Goal: Use online tool/utility

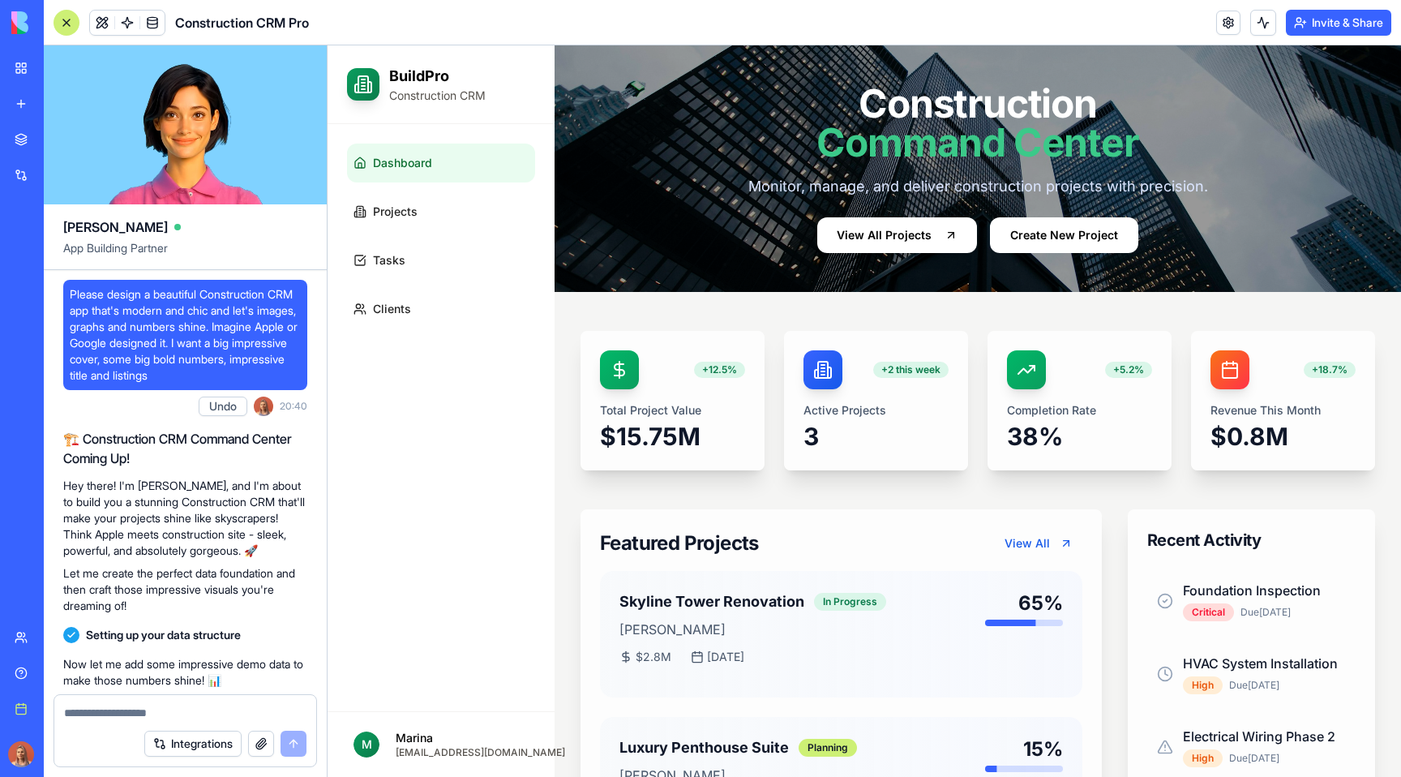
scroll to position [4405, 0]
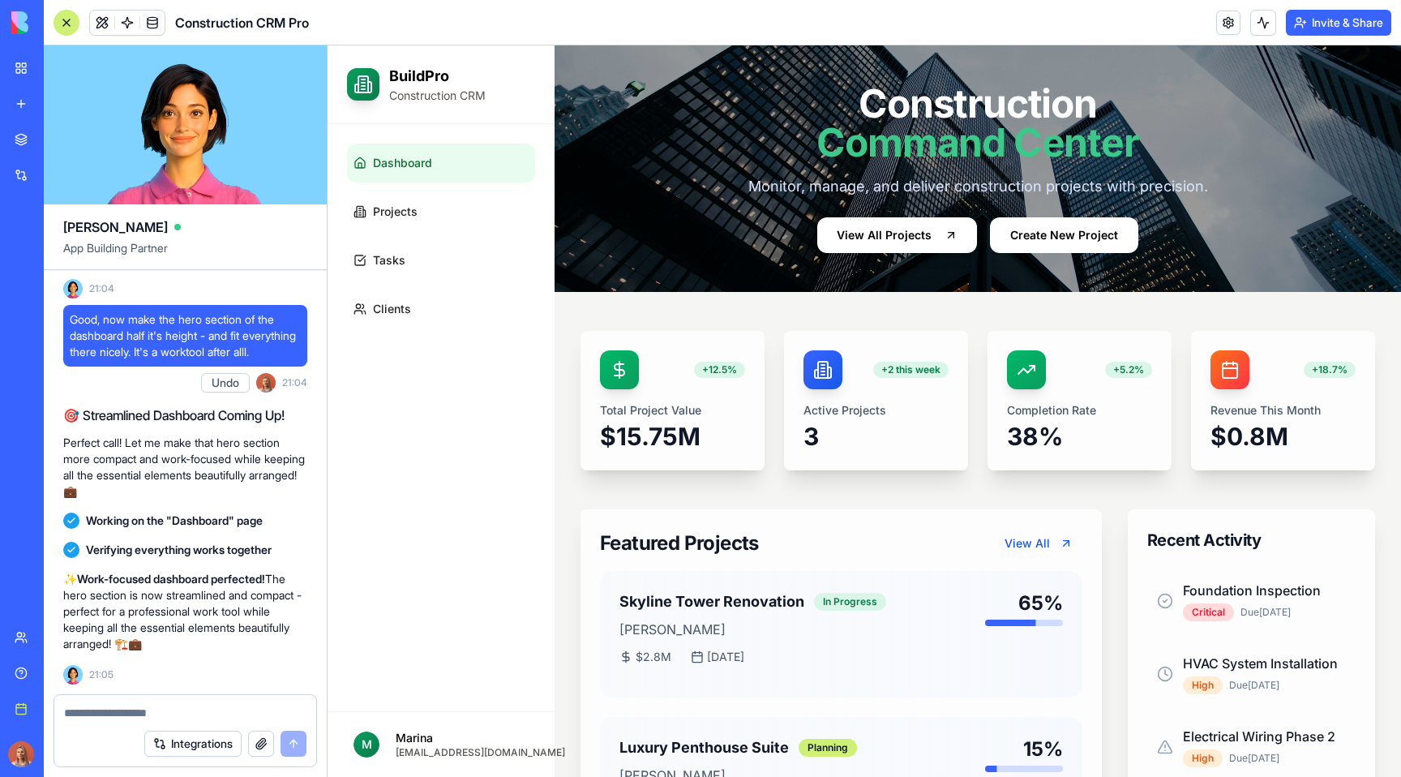
click at [413, 28] on header "Construction CRM Pro Invite & Share" at bounding box center [722, 22] width 1357 height 45
click at [105, 24] on button at bounding box center [102, 23] width 24 height 24
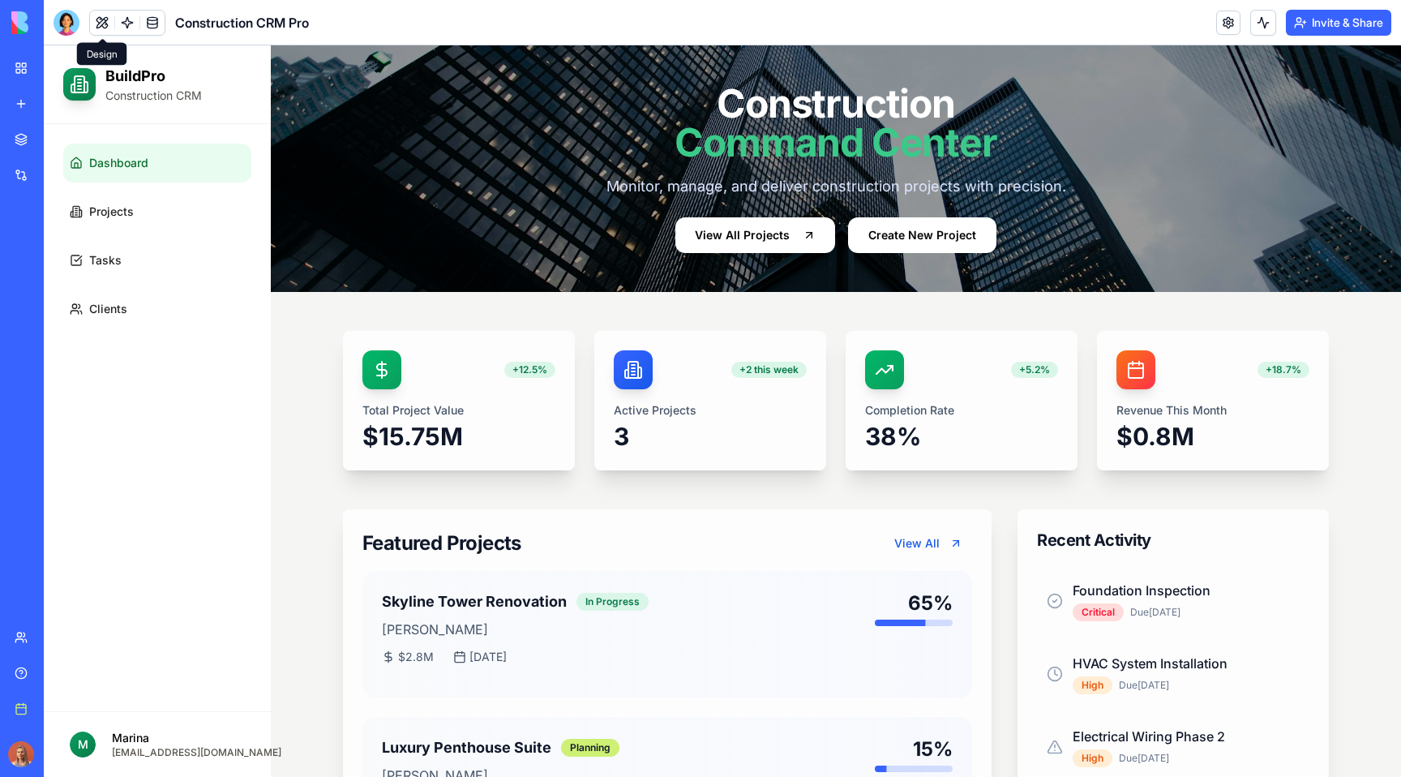
click at [103, 25] on button at bounding box center [102, 23] width 24 height 24
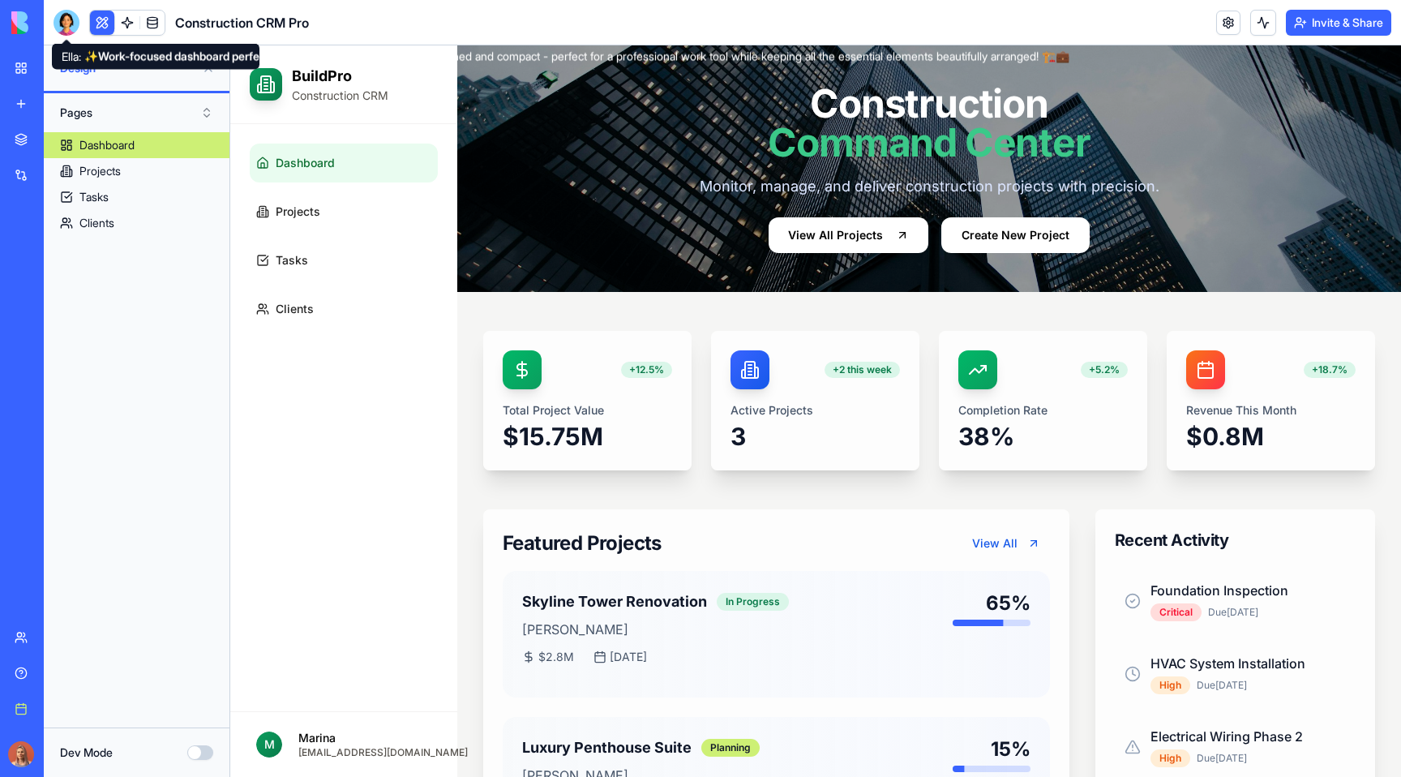
click at [66, 24] on div at bounding box center [67, 23] width 26 height 26
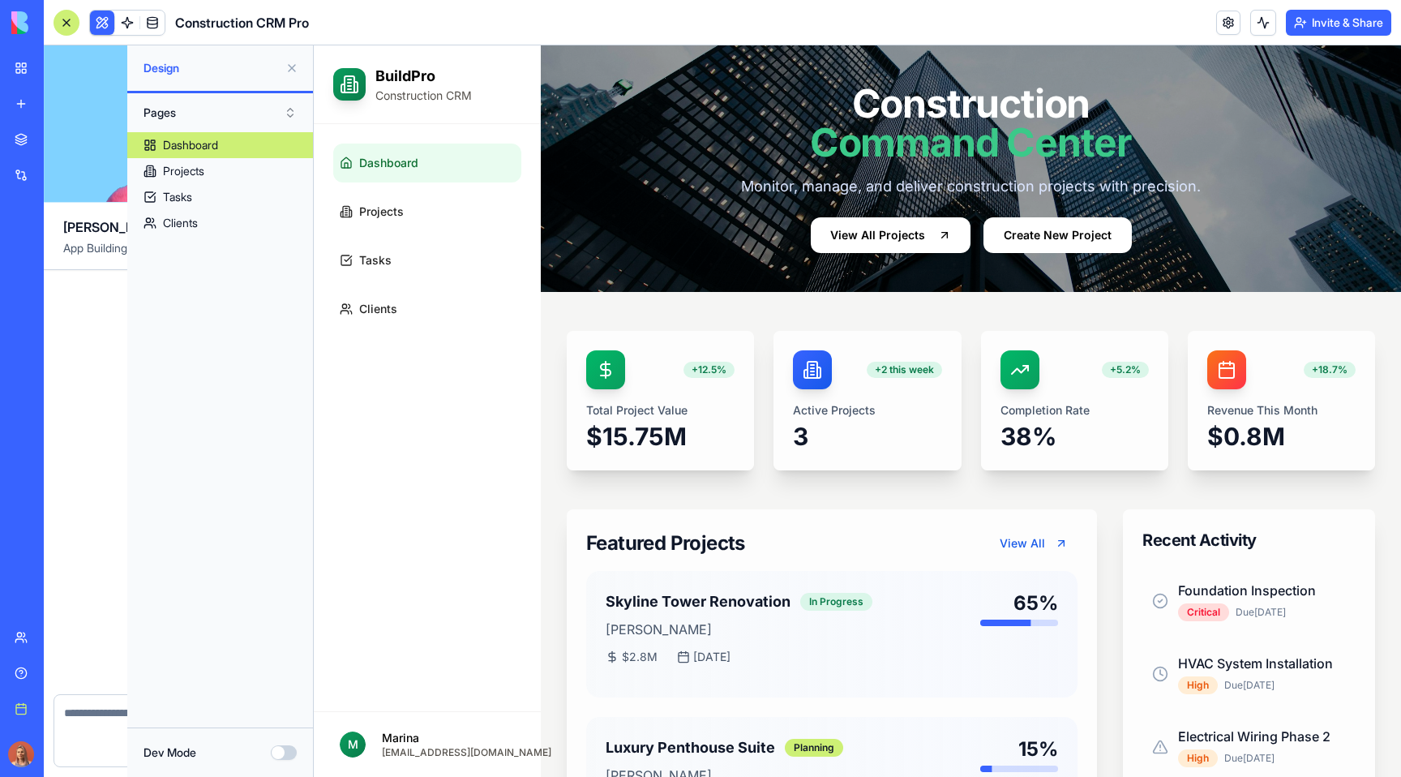
scroll to position [4405, 0]
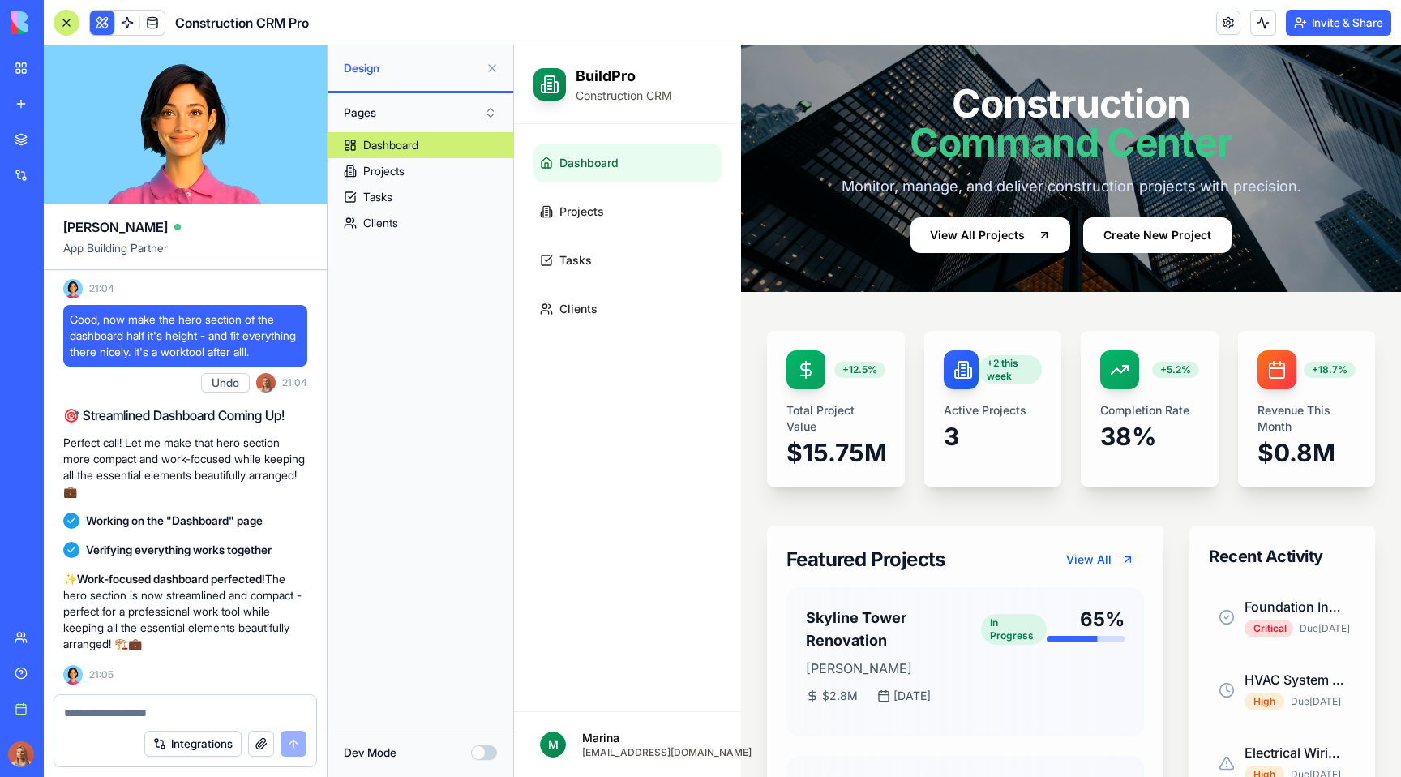
click at [96, 31] on button at bounding box center [102, 23] width 24 height 24
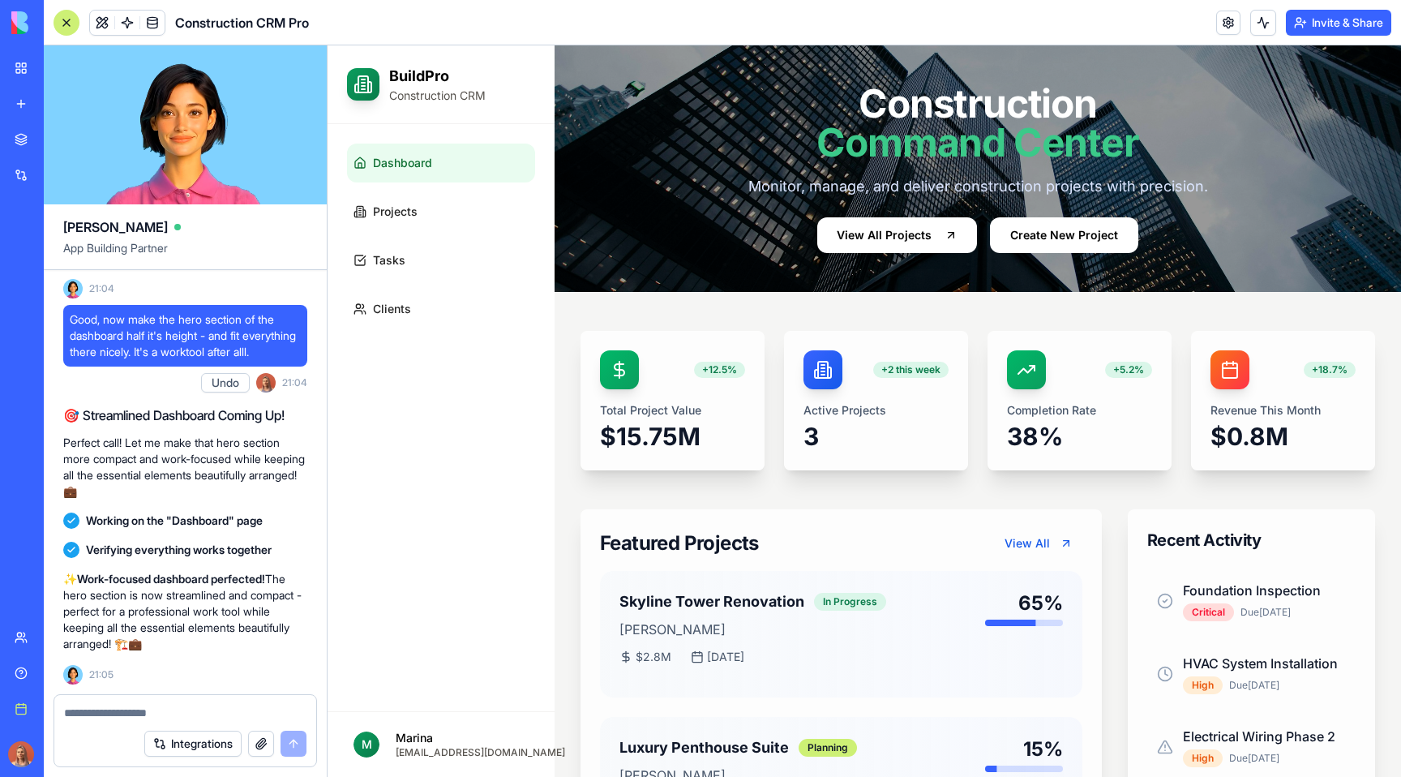
click at [59, 24] on div at bounding box center [67, 23] width 26 height 26
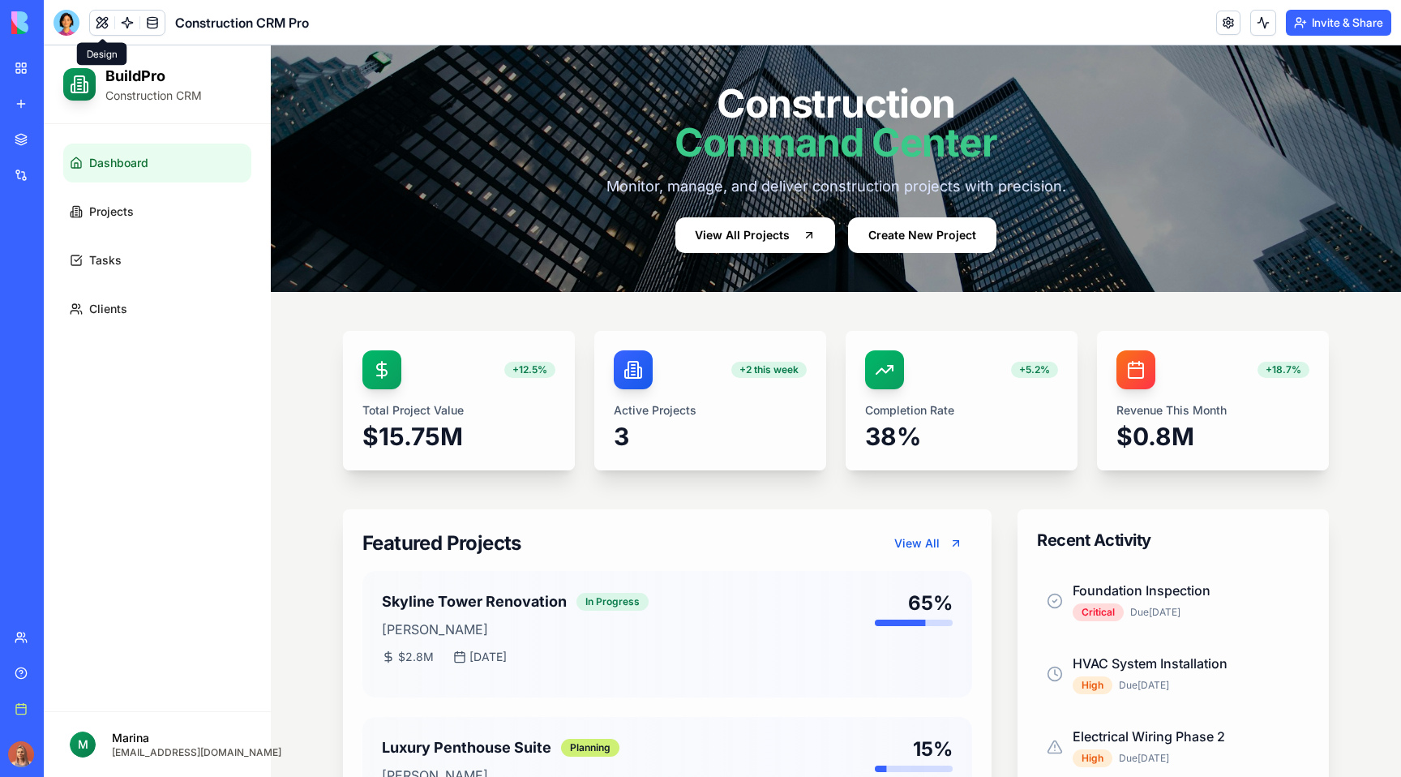
click at [94, 19] on button at bounding box center [102, 23] width 24 height 24
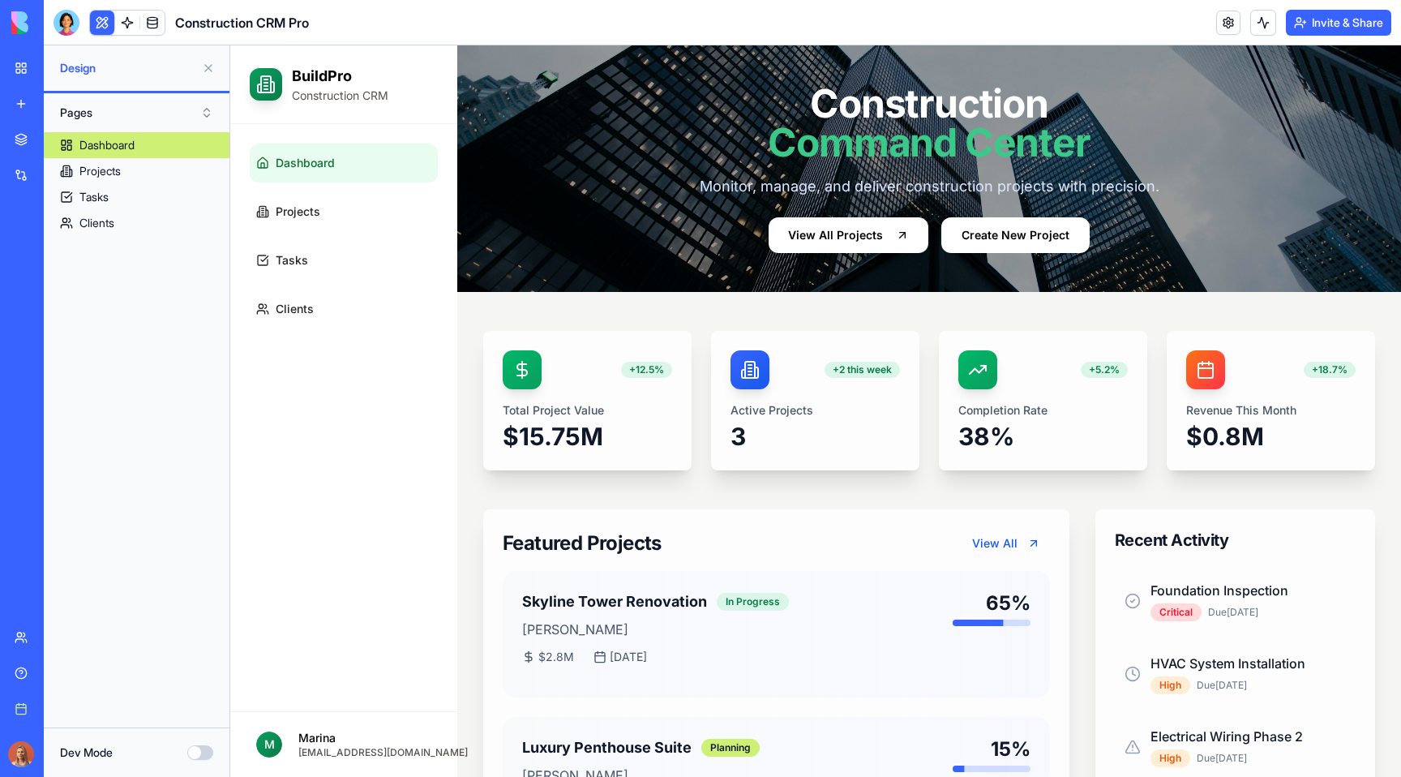
click at [94, 19] on button at bounding box center [102, 23] width 24 height 24
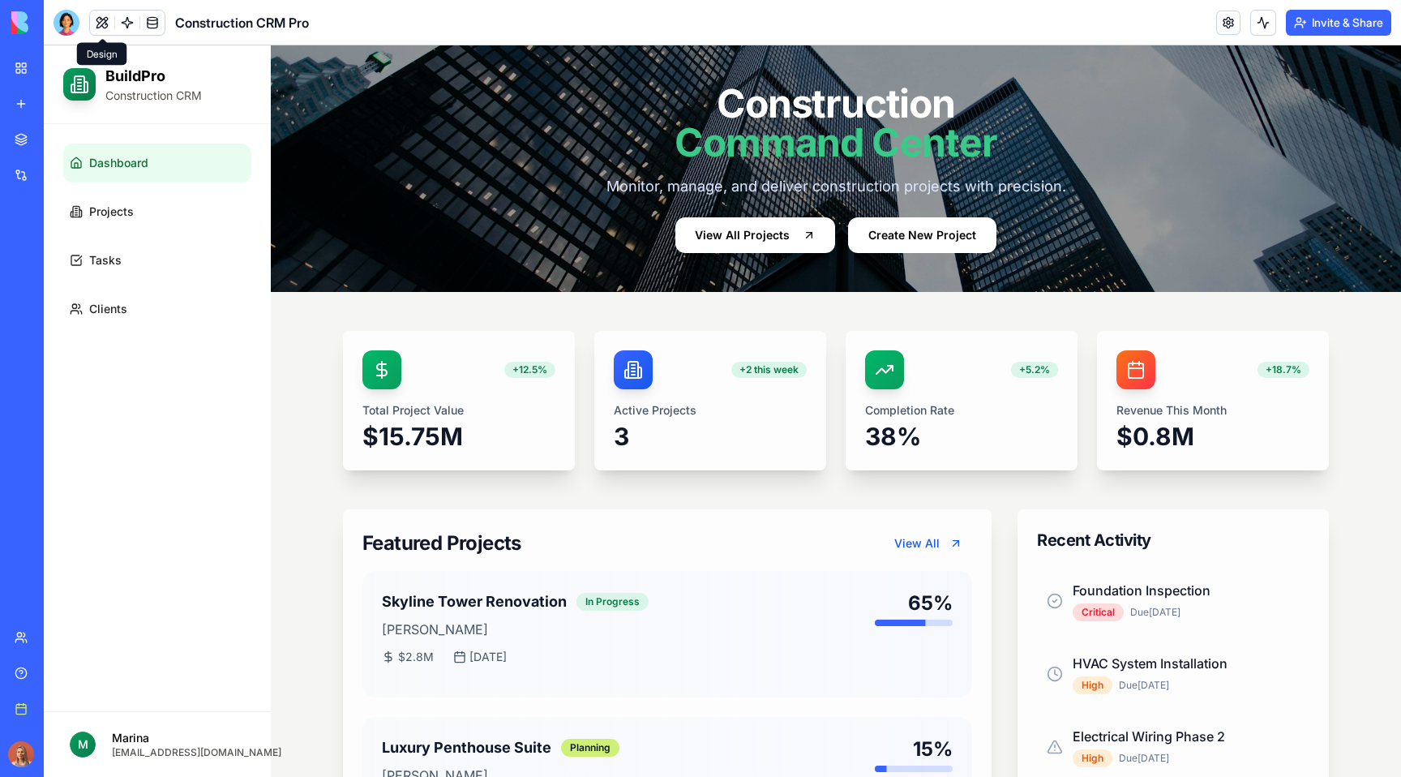
click at [96, 25] on button at bounding box center [102, 23] width 24 height 24
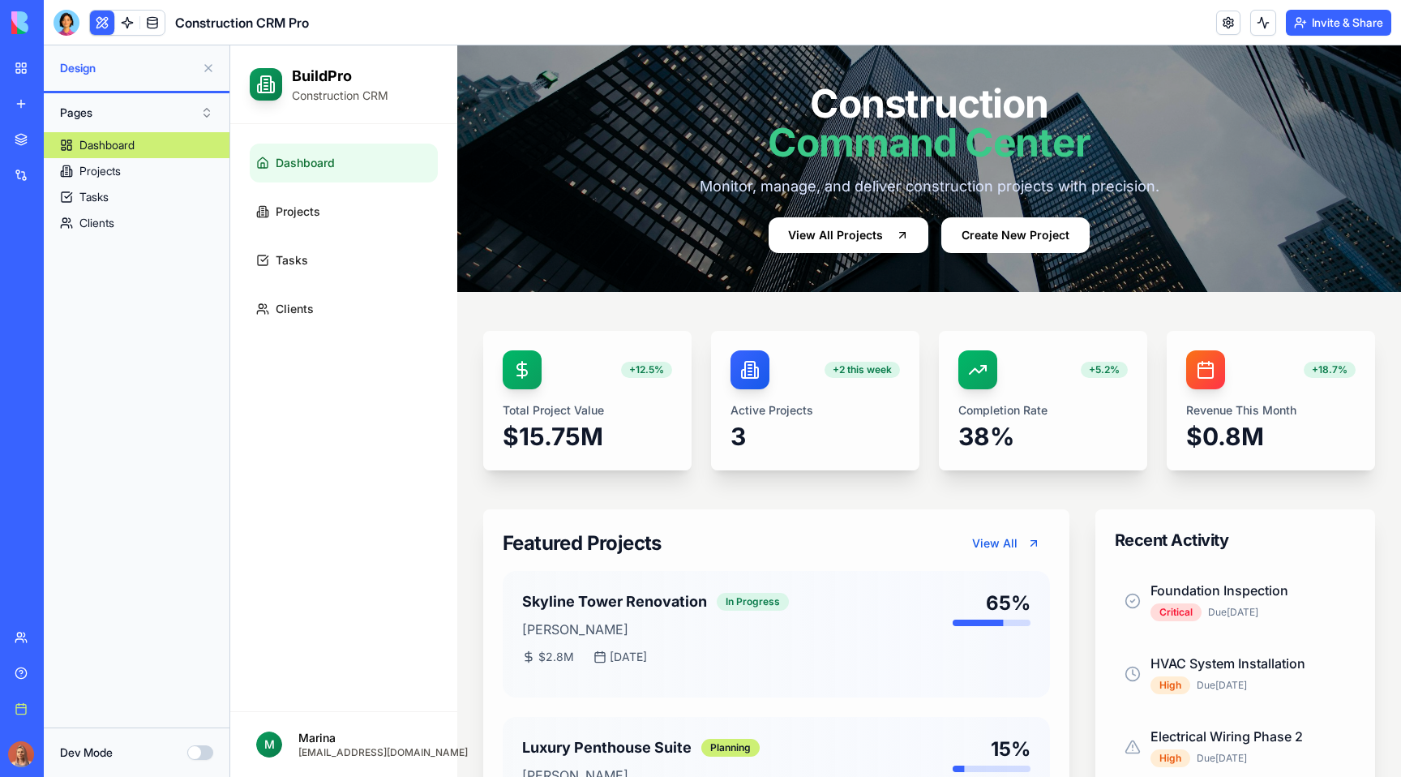
click at [197, 760] on div "Dev Mode" at bounding box center [136, 752] width 153 height 16
click at [203, 751] on button "Dev Mode" at bounding box center [200, 752] width 26 height 15
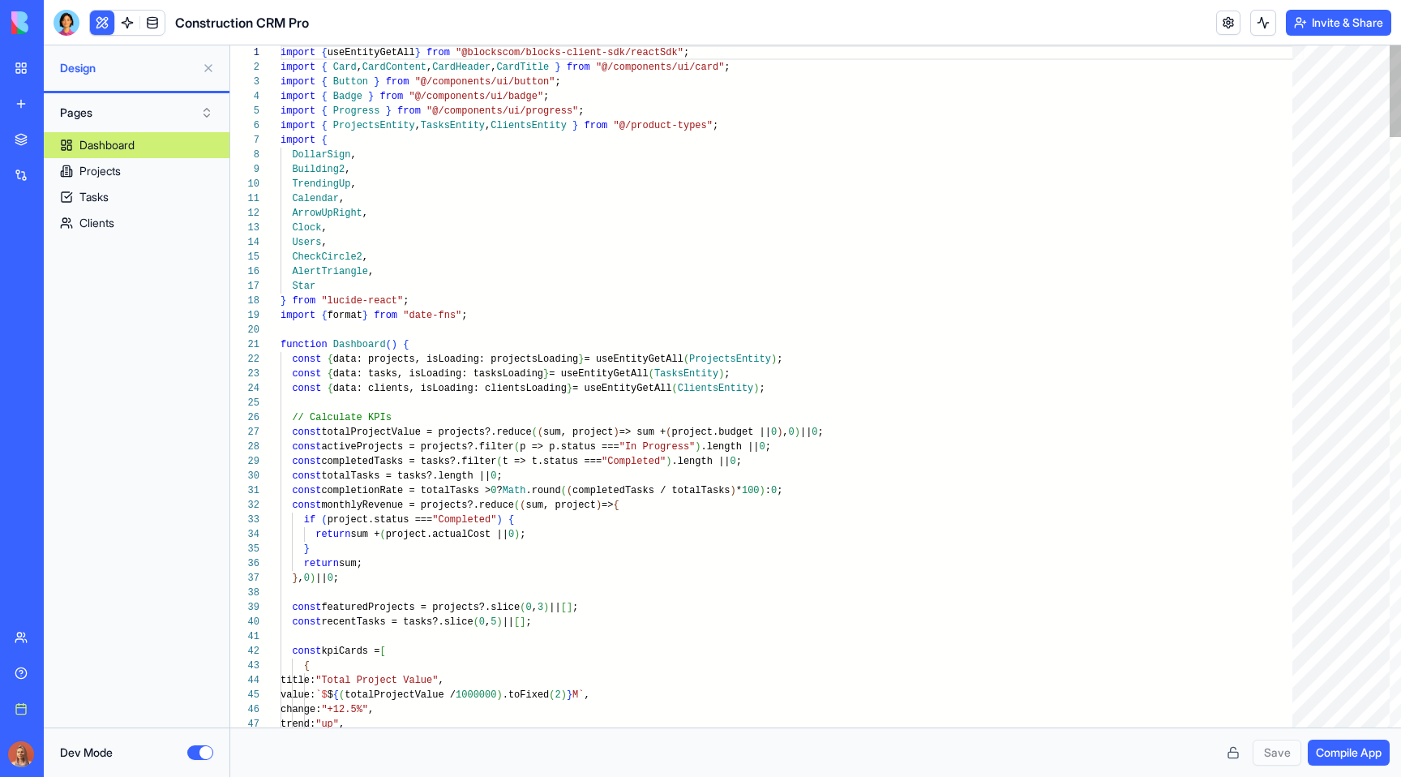
scroll to position [146, 0]
click at [206, 752] on button "Dev Mode" at bounding box center [200, 752] width 26 height 15
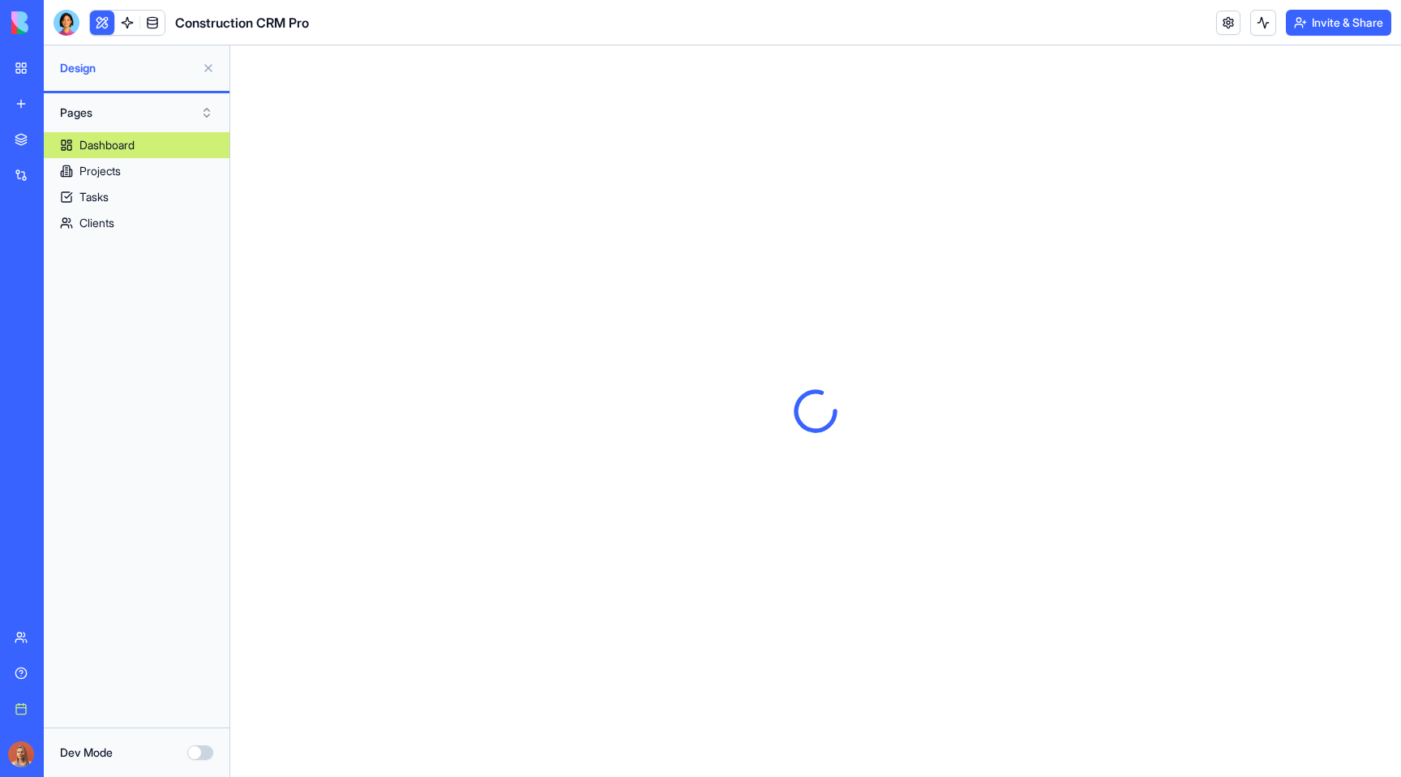
scroll to position [0, 0]
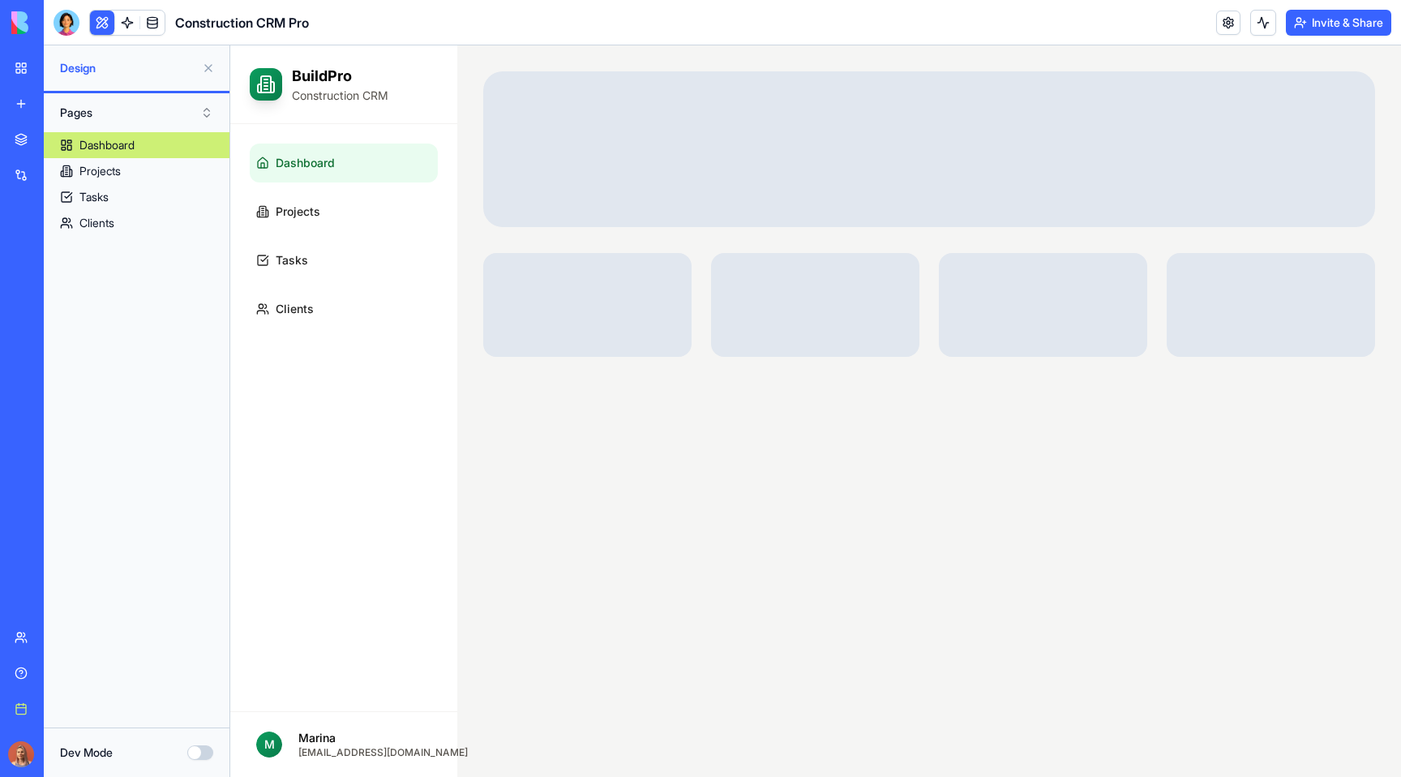
click at [100, 19] on button at bounding box center [102, 23] width 24 height 24
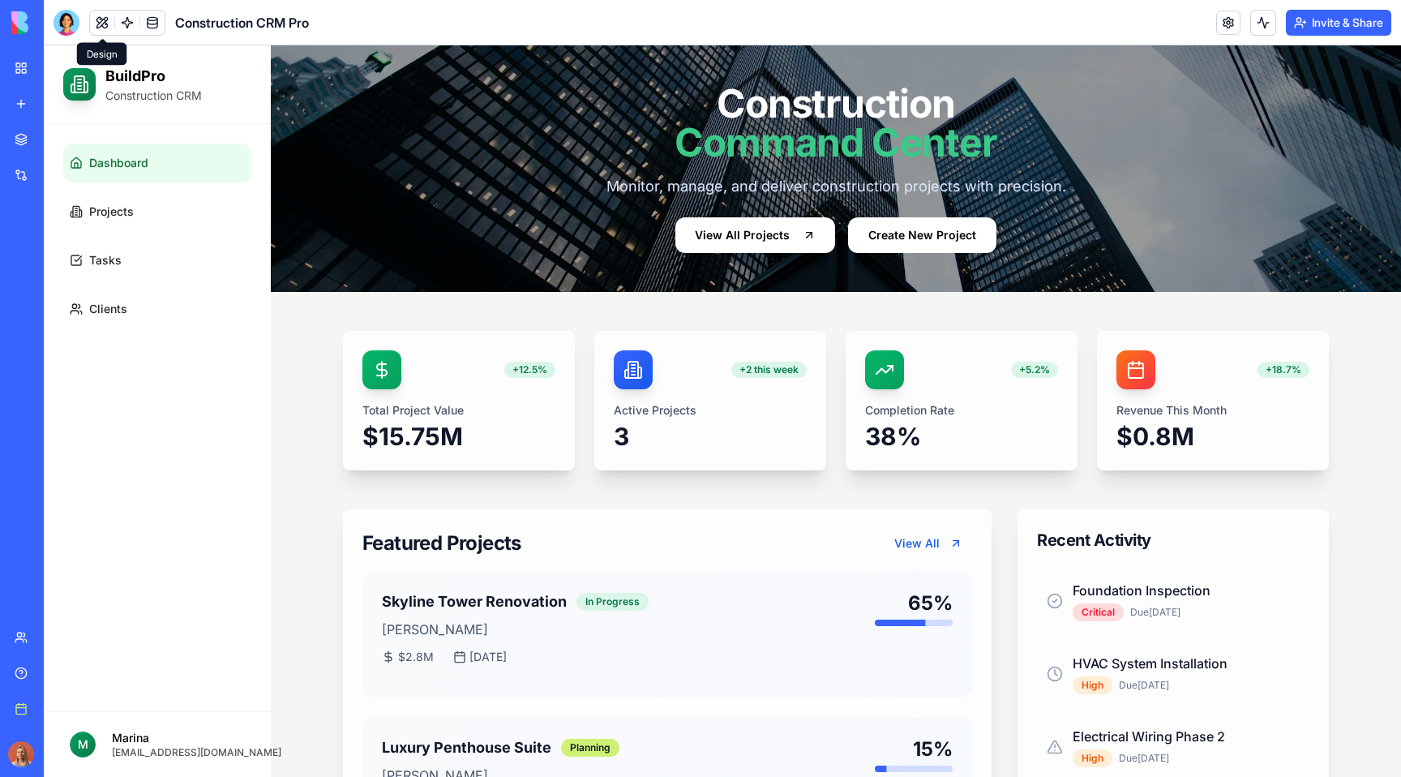
click at [101, 18] on button at bounding box center [102, 23] width 24 height 24
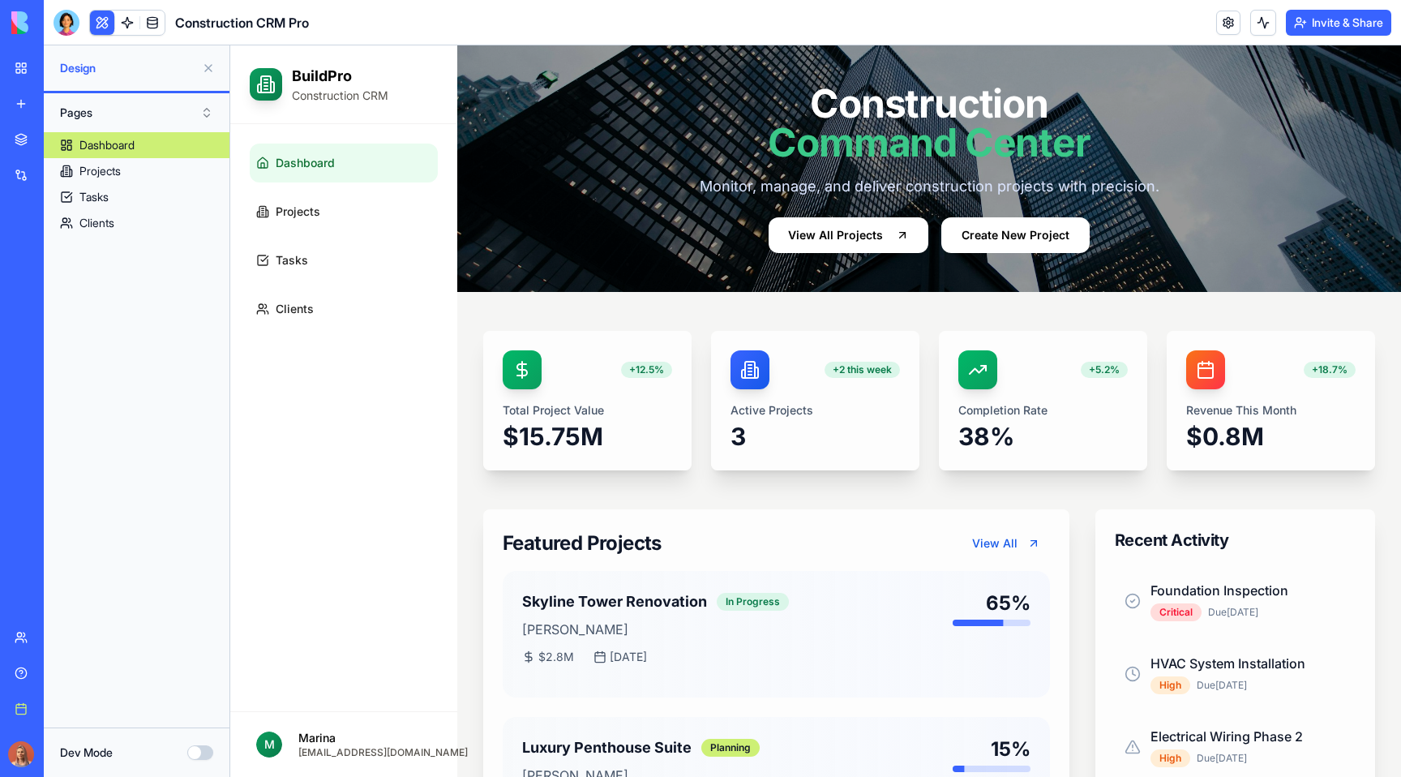
click at [203, 757] on button "Dev Mode" at bounding box center [200, 752] width 26 height 15
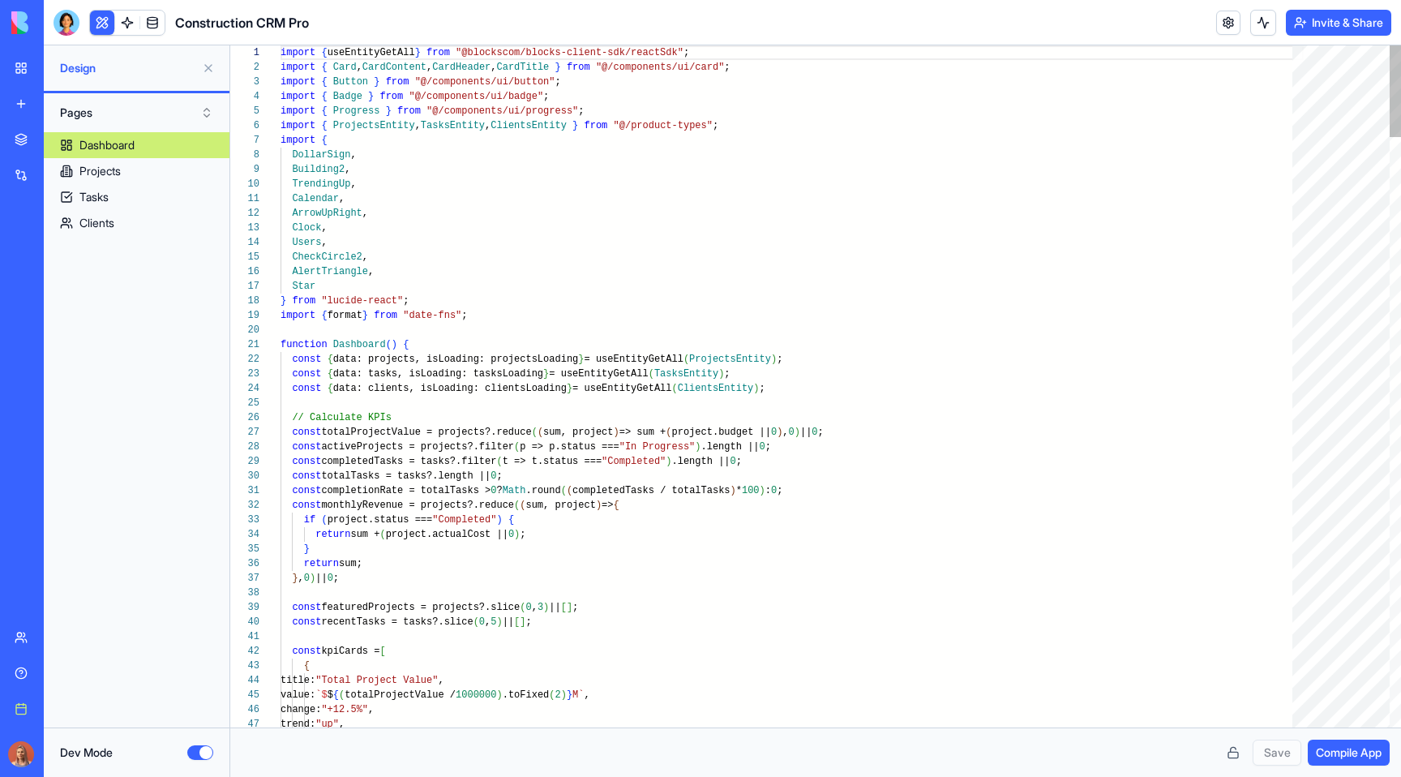
scroll to position [146, 0]
